Goal: Information Seeking & Learning: Learn about a topic

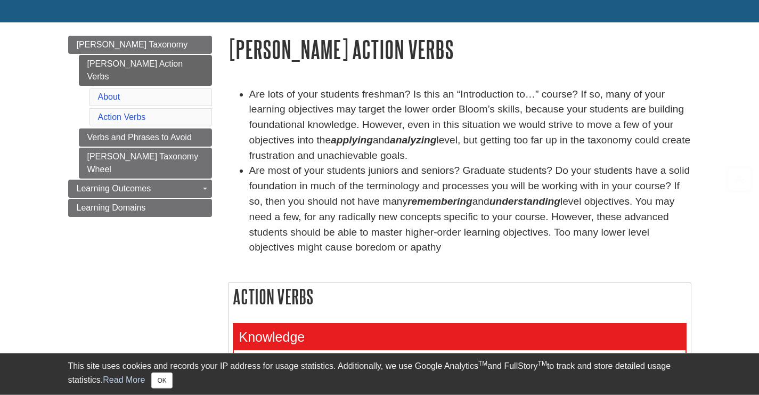
scroll to position [143, 0]
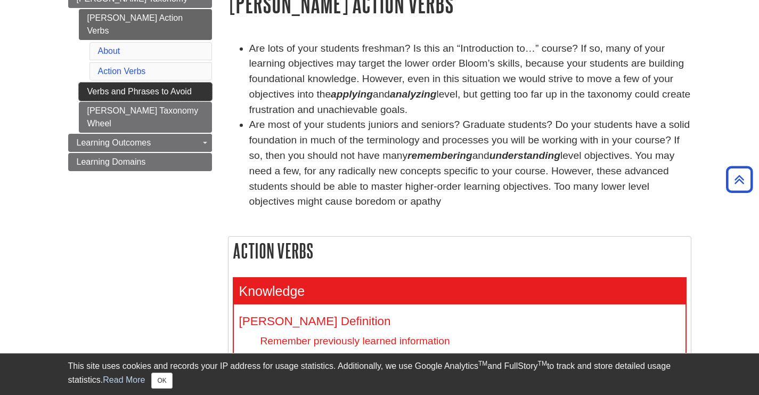
click at [140, 83] on link "Verbs and Phrases to Avoid" at bounding box center [145, 92] width 133 height 18
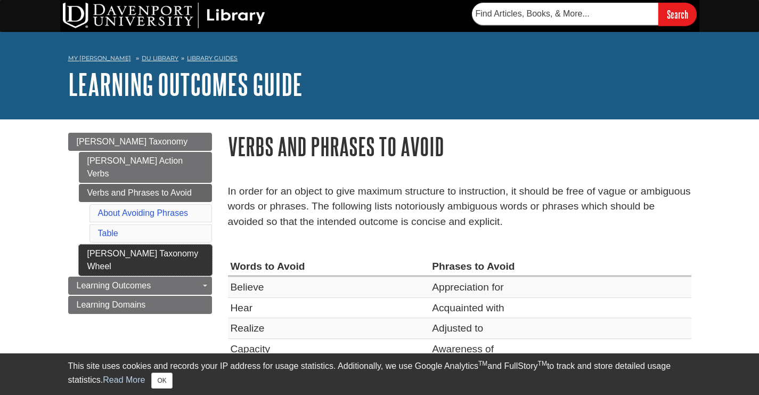
click at [144, 244] on link "[PERSON_NAME] Taxonomy Wheel" at bounding box center [145, 259] width 133 height 31
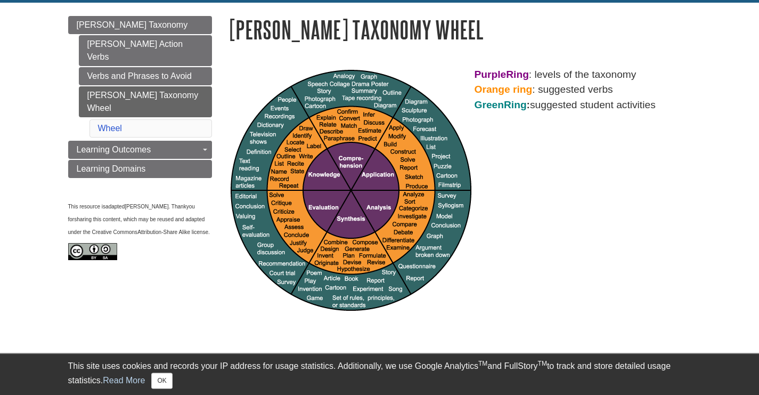
scroll to position [114, 0]
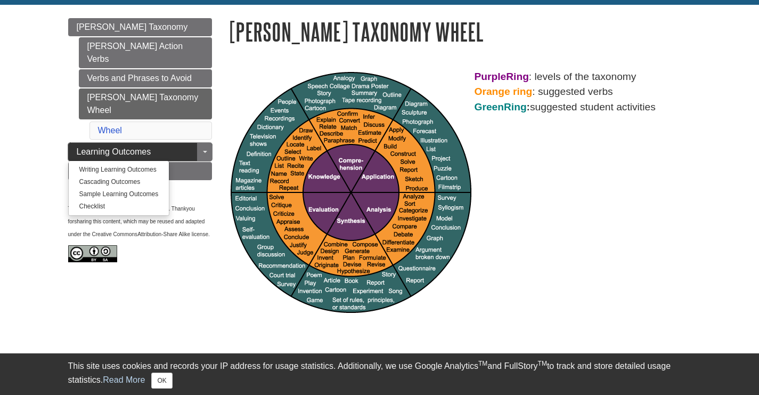
click at [149, 147] on span "Learning Outcomes" at bounding box center [114, 151] width 75 height 9
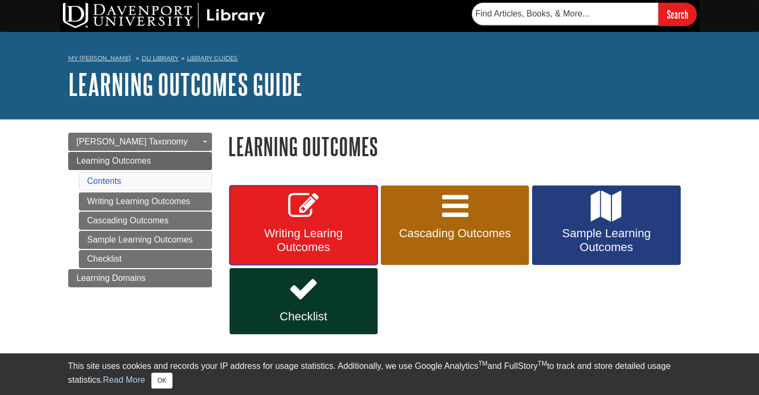
click at [302, 236] on span "Writing Learing Outcomes" at bounding box center [303, 240] width 132 height 28
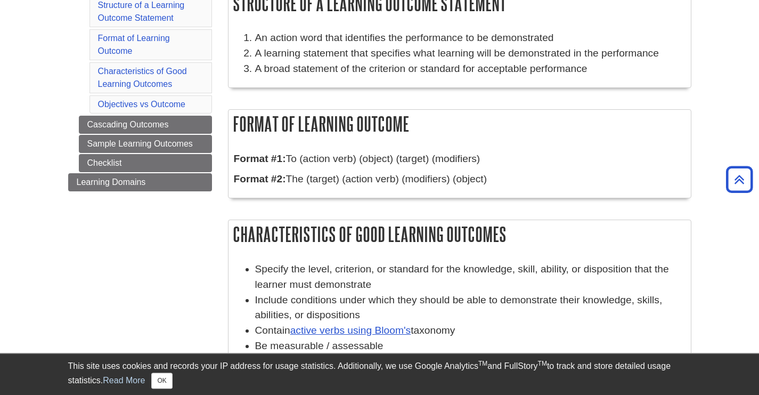
scroll to position [189, 0]
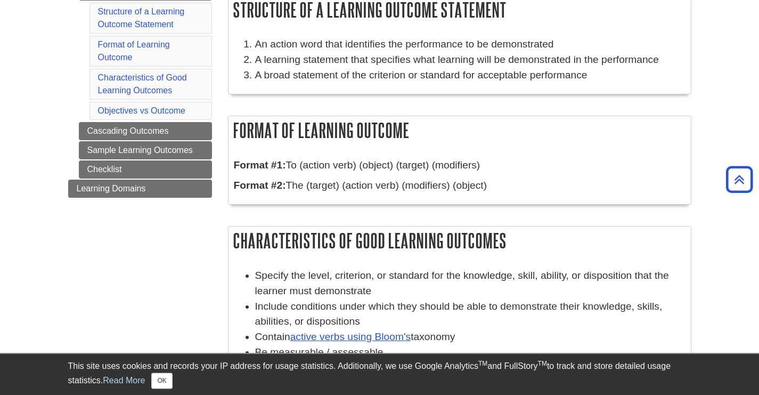
click at [376, 147] on div "Format of Learning Outcome Format #1: To (action verb) (object) (target) (modif…" at bounding box center [459, 160] width 463 height 89
click at [144, 129] on link "Cascading Outcomes" at bounding box center [145, 131] width 133 height 18
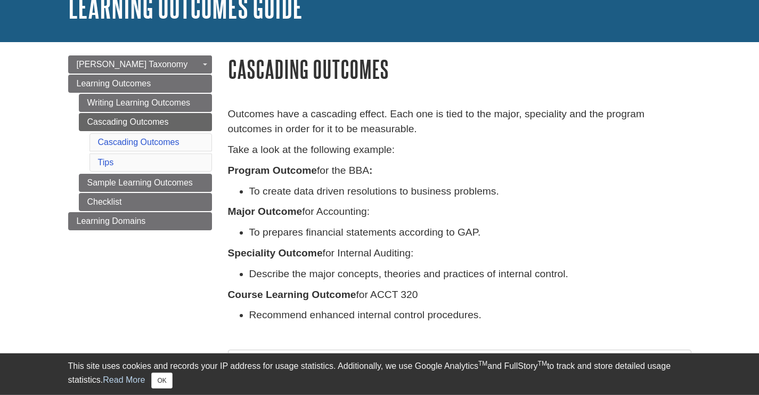
scroll to position [76, 0]
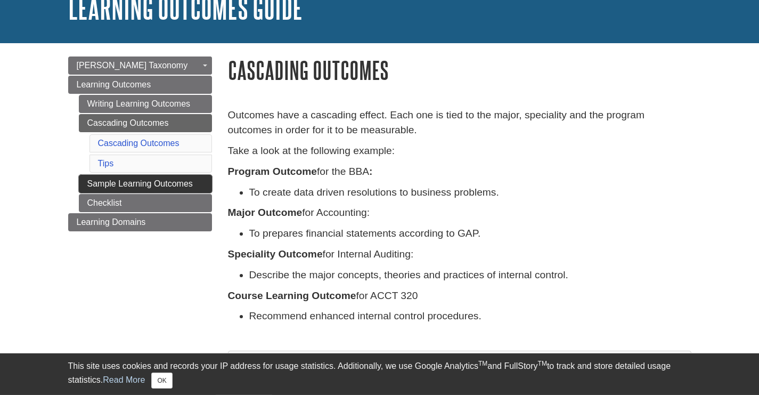
click at [142, 181] on link "Sample Learning Outcomes" at bounding box center [145, 184] width 133 height 18
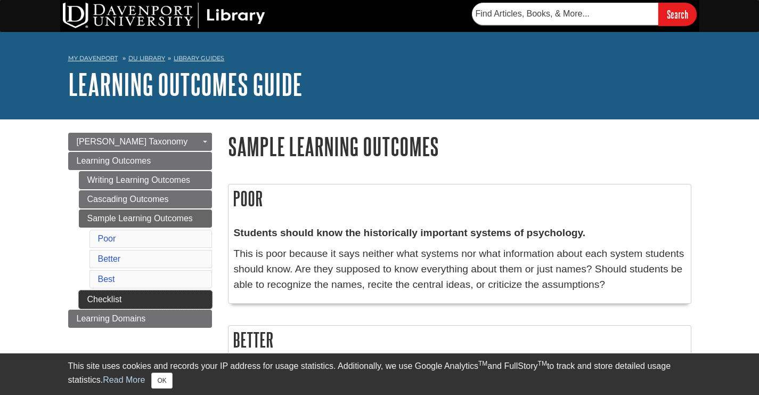
click at [142, 298] on link "Checklist" at bounding box center [145, 299] width 133 height 18
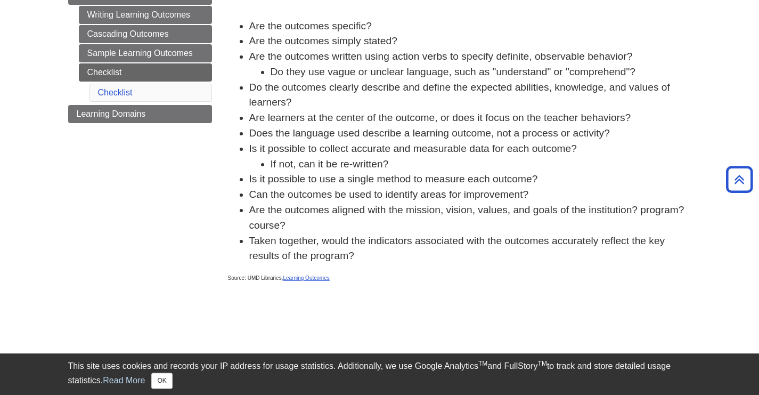
scroll to position [164, 0]
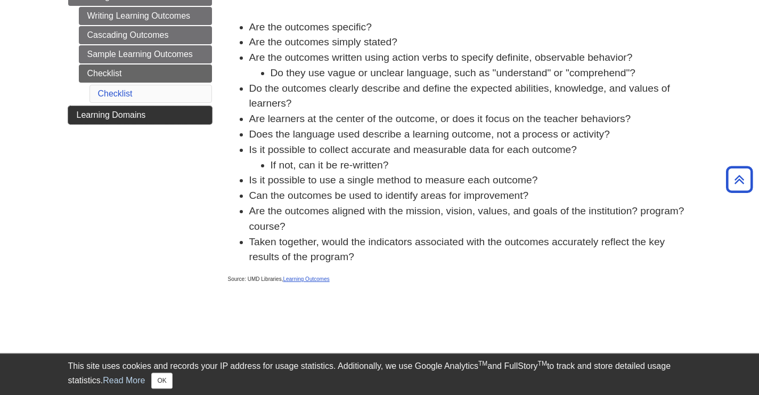
click at [135, 110] on link "Learning Domains" at bounding box center [140, 115] width 144 height 18
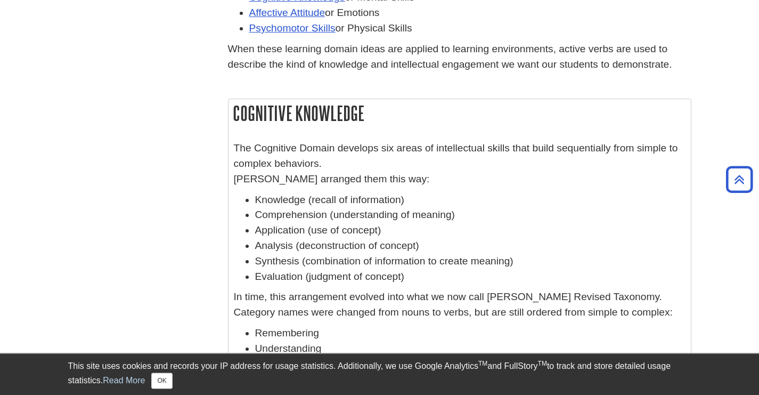
scroll to position [278, 0]
